Goal: Task Accomplishment & Management: Manage account settings

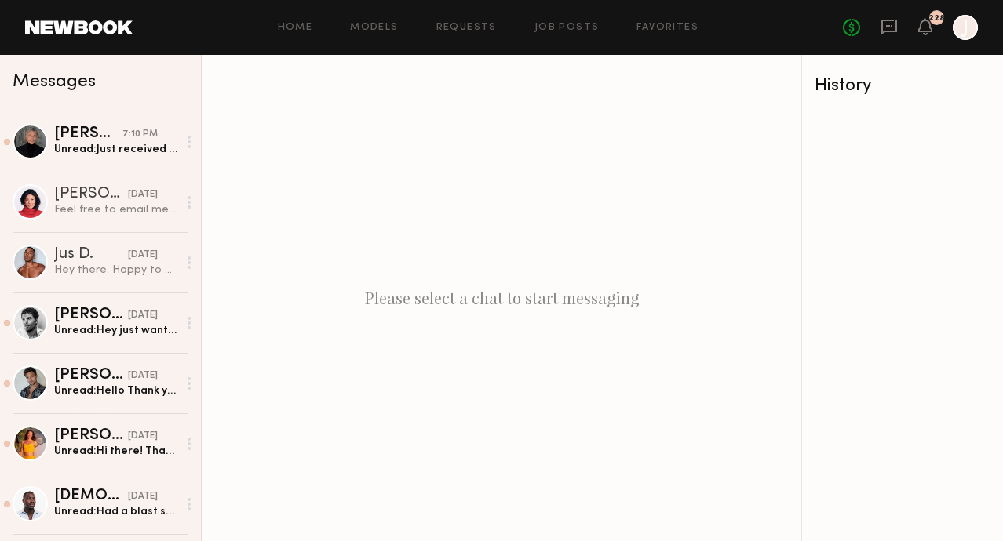
click at [377, 26] on link "Models" at bounding box center [374, 28] width 48 height 10
click at [378, 30] on link "Models" at bounding box center [374, 28] width 48 height 10
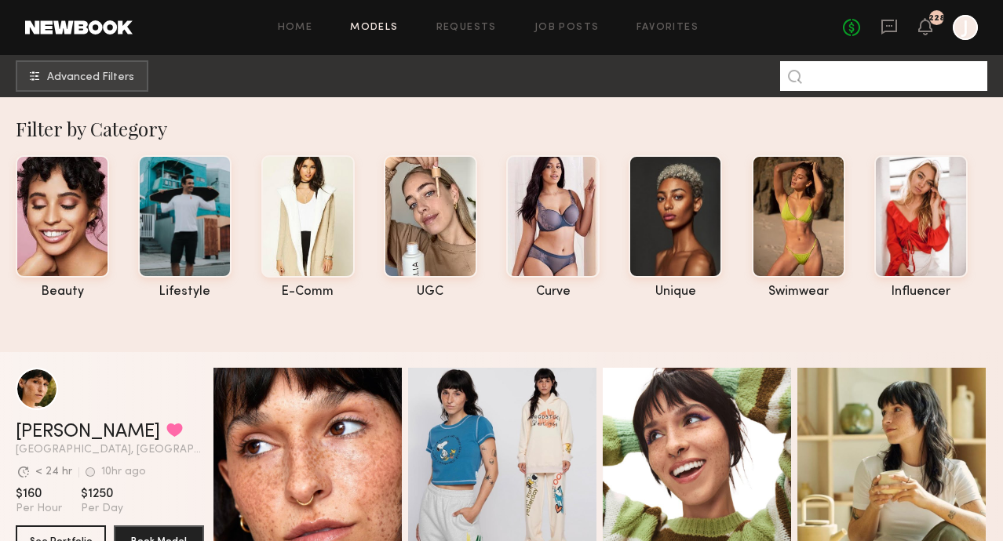
click at [858, 82] on input at bounding box center [883, 76] width 207 height 30
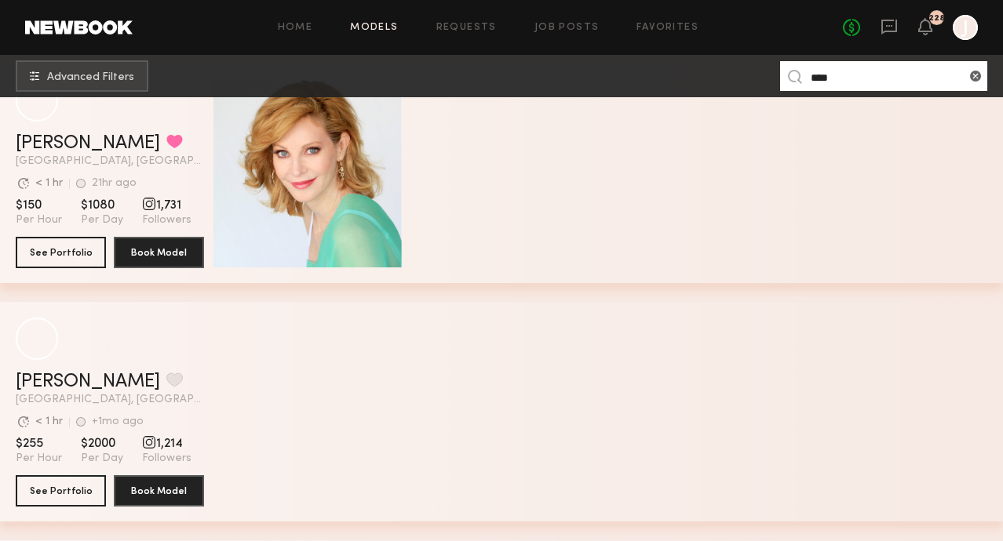
scroll to position [775, 0]
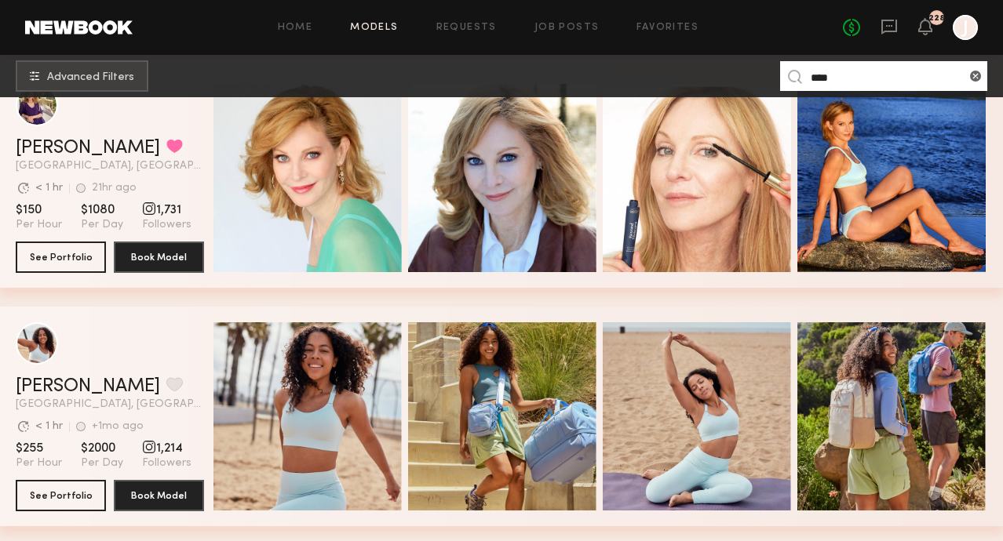
type input "****"
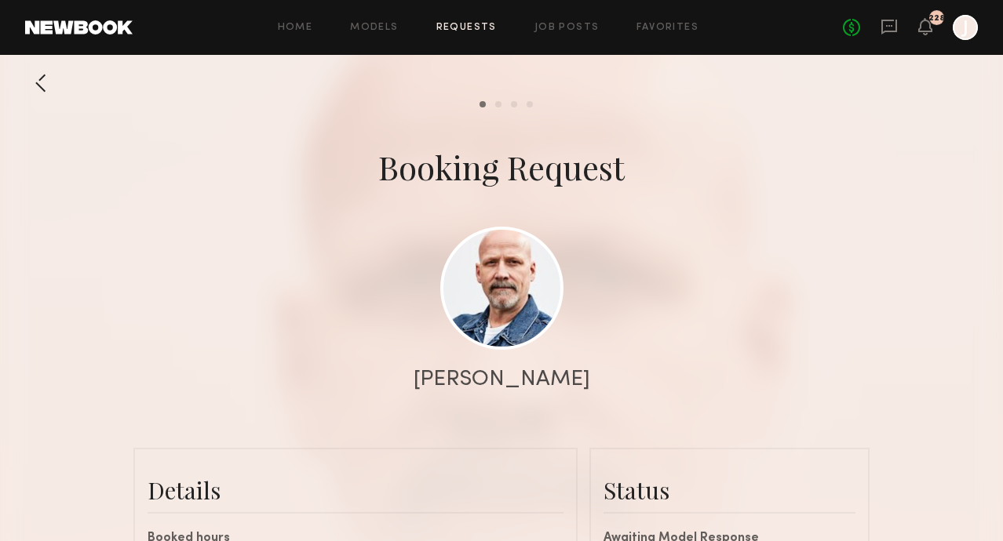
click at [473, 31] on link "Requests" at bounding box center [466, 28] width 60 height 10
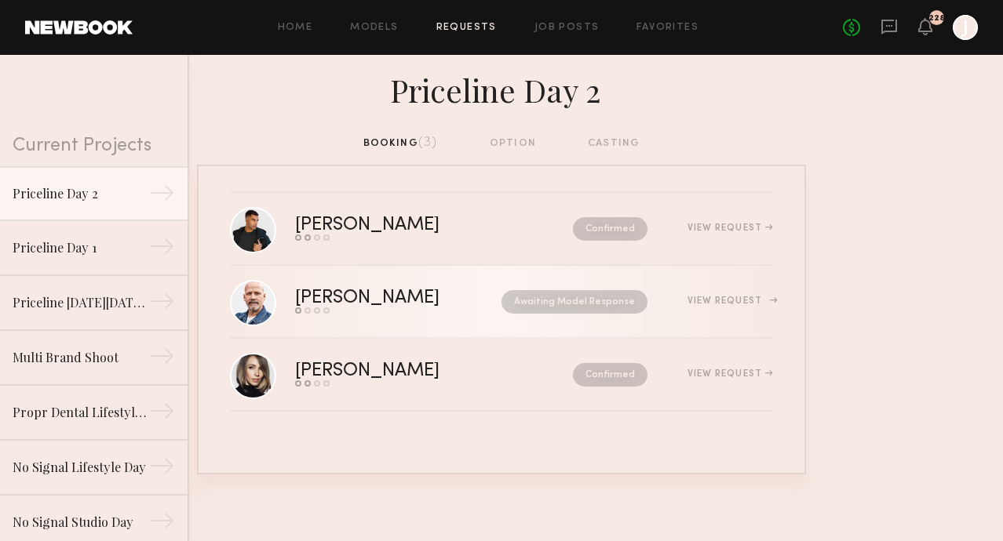
click at [764, 300] on div "View Request" at bounding box center [730, 301] width 86 height 9
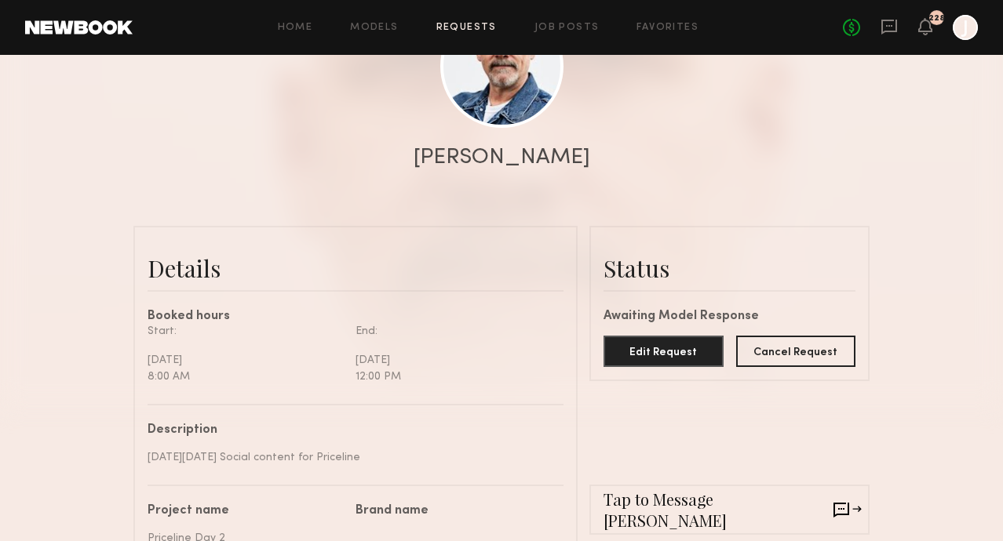
scroll to position [343, 0]
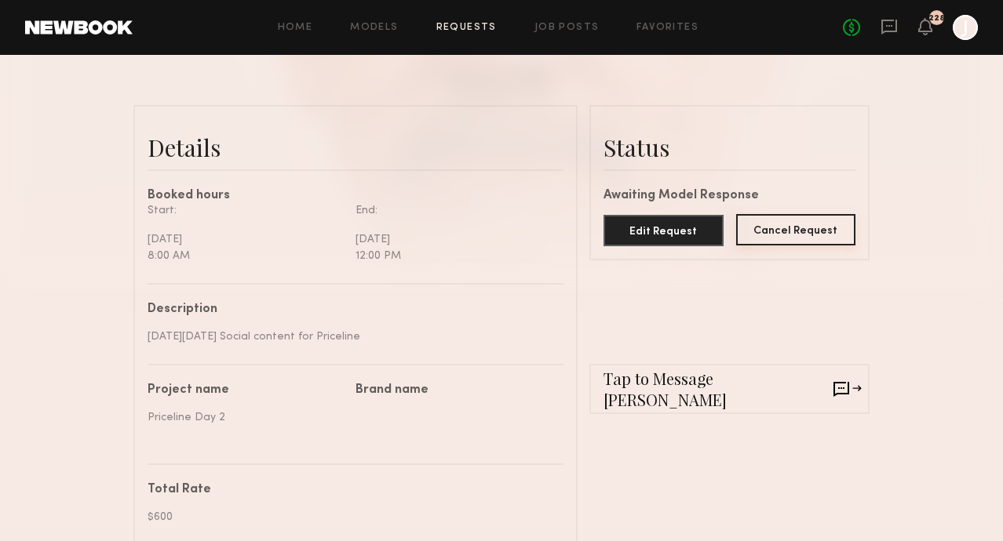
click at [780, 236] on button "Cancel Request" at bounding box center [796, 229] width 120 height 31
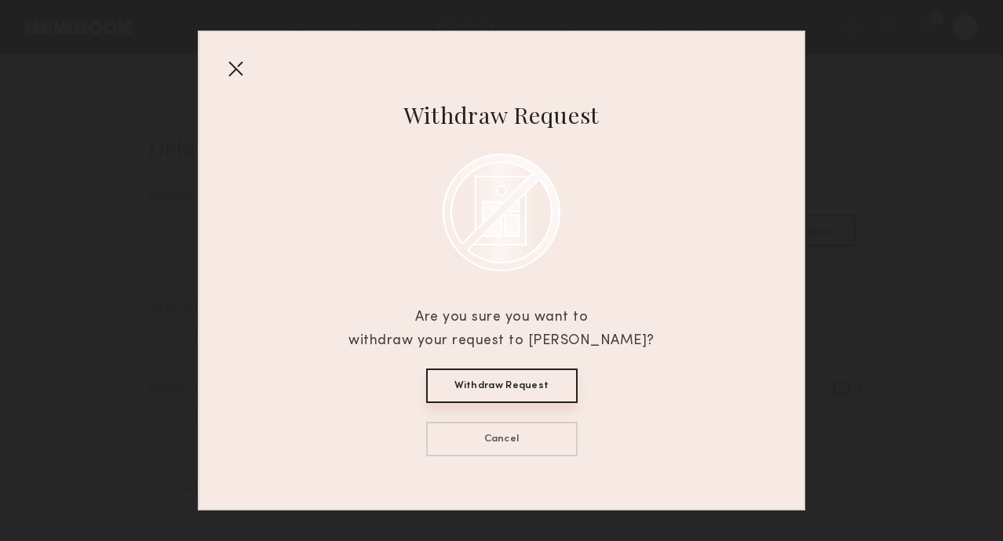
click at [450, 386] on button "Withdraw Request" at bounding box center [501, 386] width 151 height 35
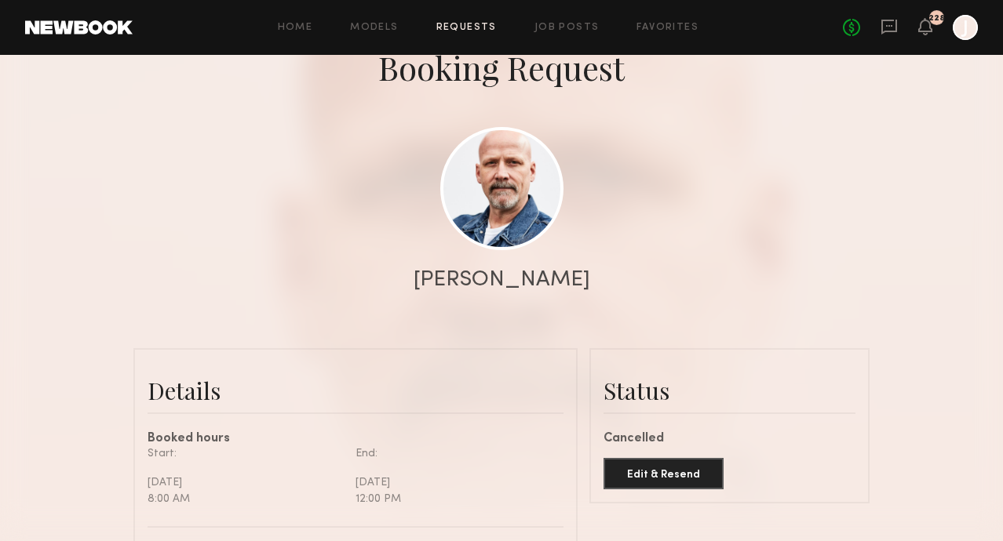
scroll to position [81, 0]
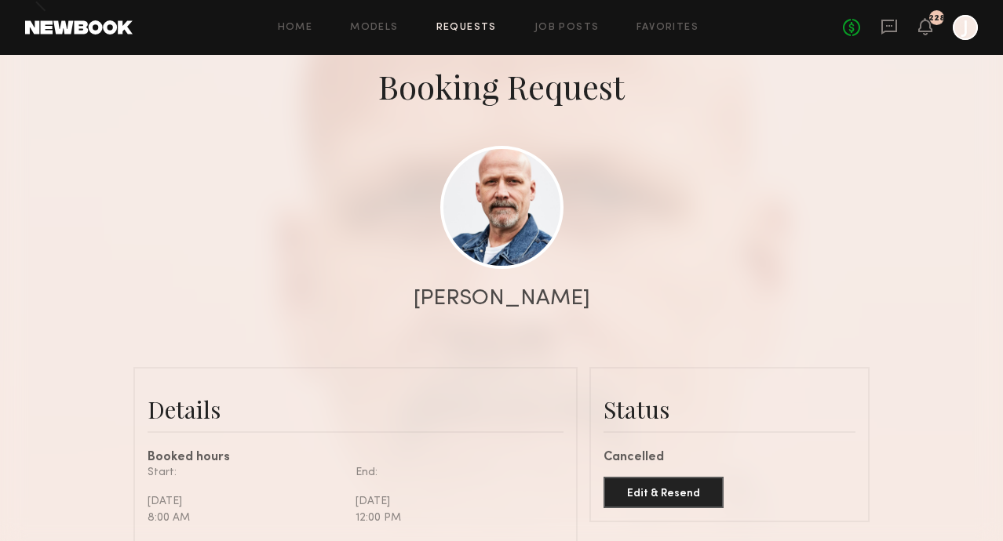
click at [469, 35] on div "Home Models Requests Job Posts Favorites Sign Out No fees up to $5,000 228 J" at bounding box center [555, 27] width 845 height 25
click at [466, 29] on link "Requests" at bounding box center [466, 28] width 60 height 10
